Goal: Information Seeking & Learning: Learn about a topic

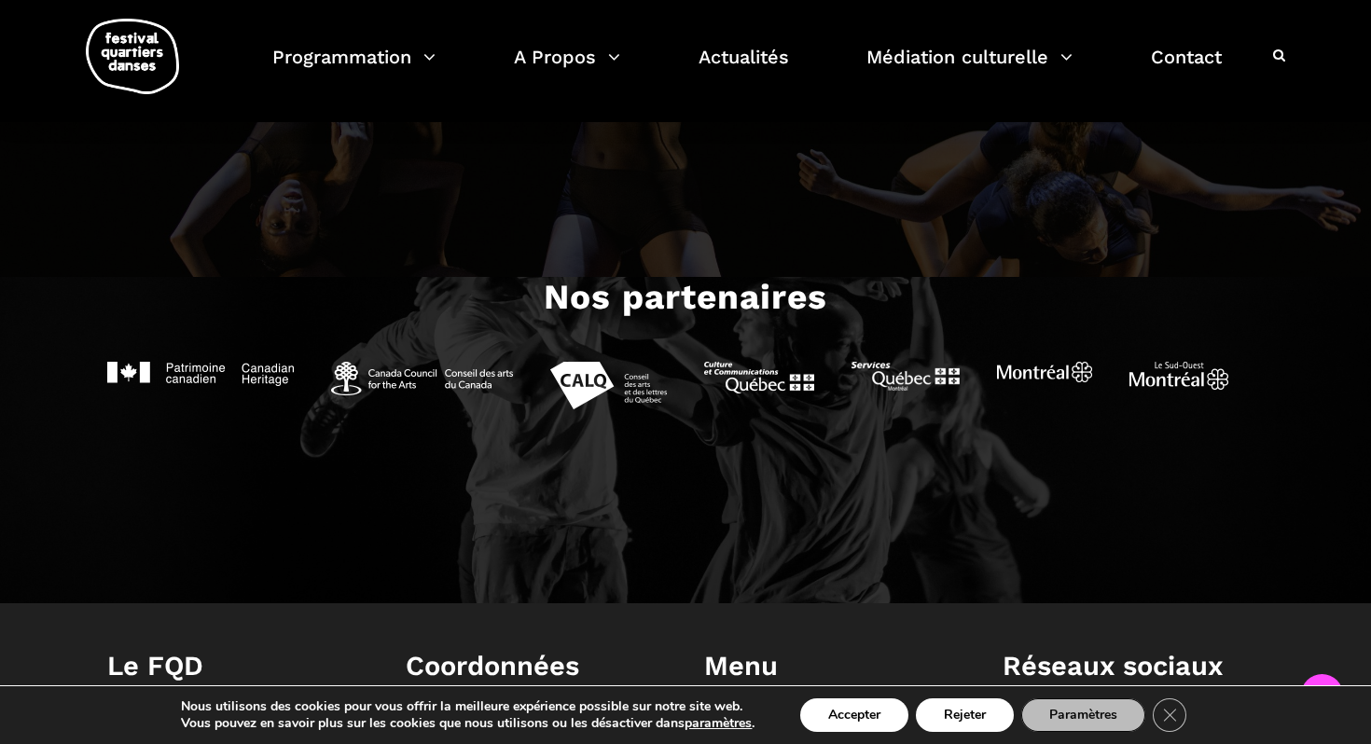
scroll to position [1795, 0]
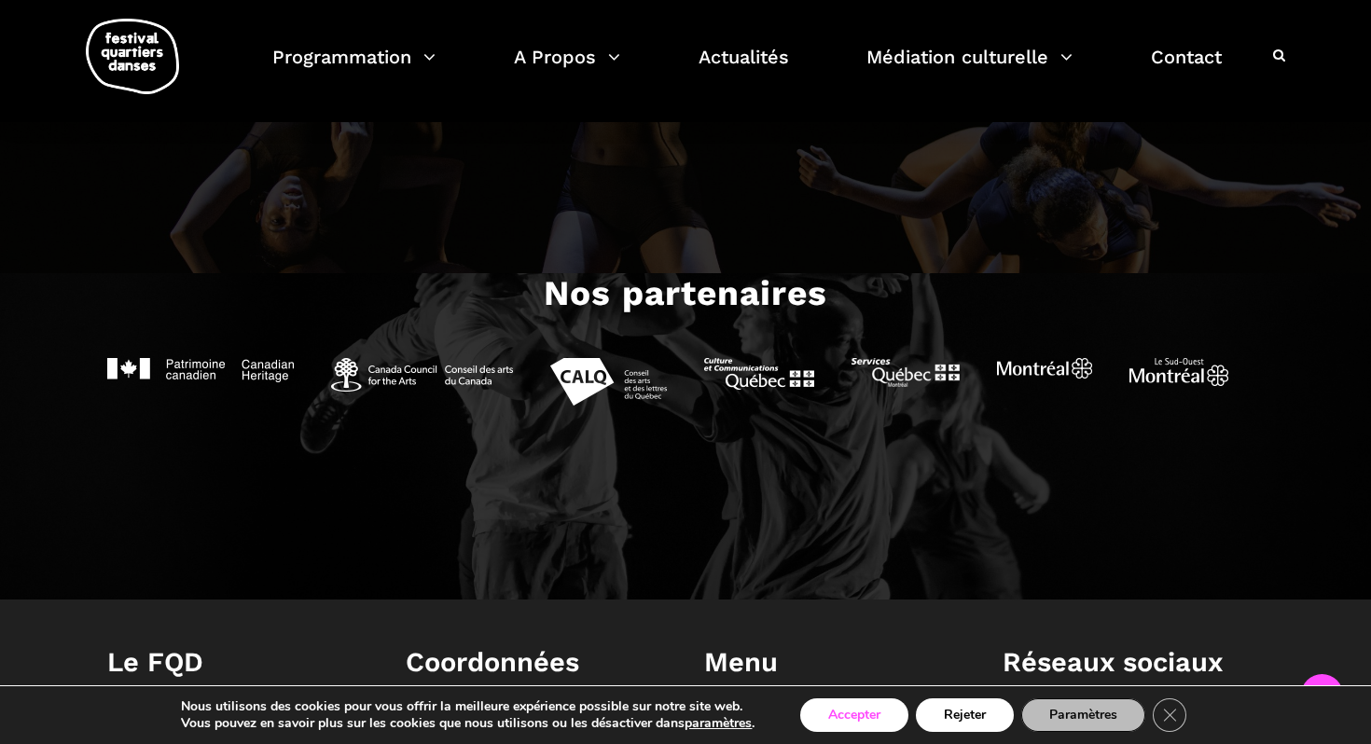
click at [848, 724] on button "Accepter" at bounding box center [854, 715] width 108 height 34
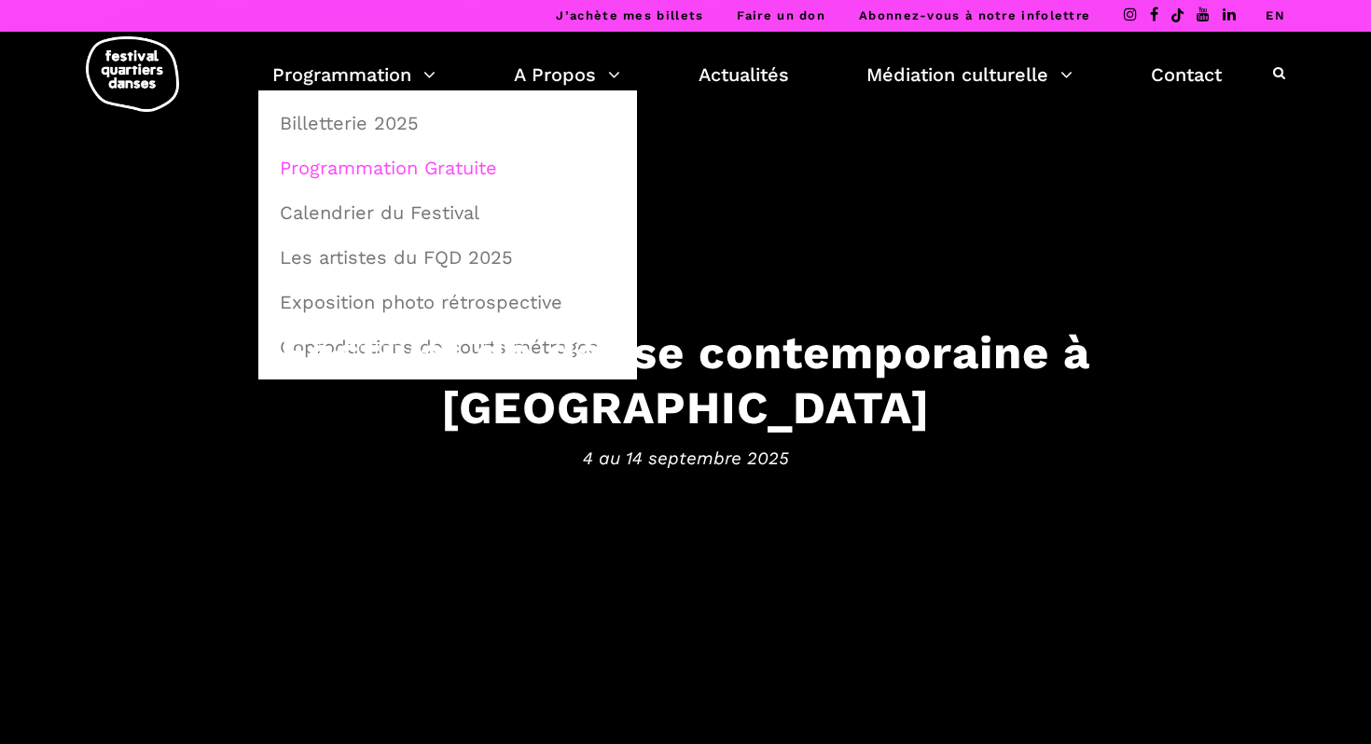
click at [383, 170] on link "Programmation Gratuite" at bounding box center [448, 167] width 358 height 43
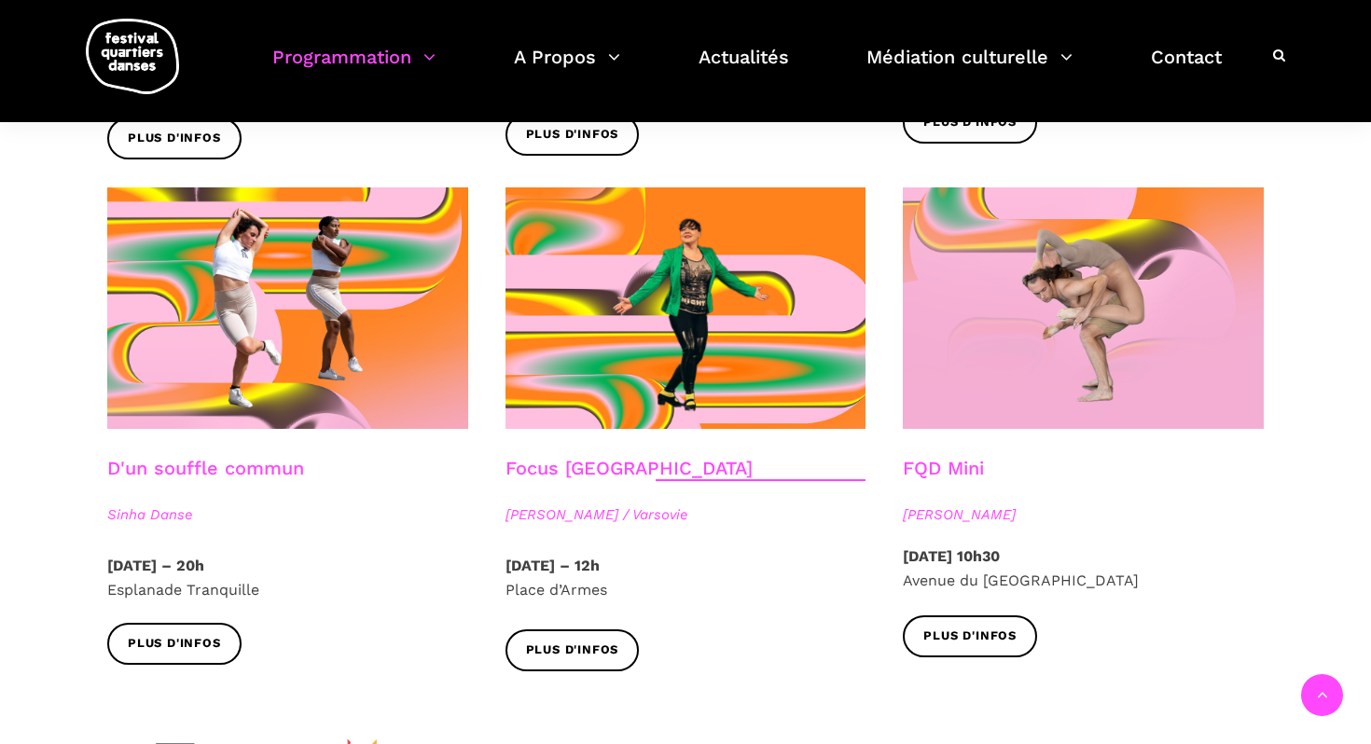
scroll to position [2029, 0]
